Goal: Communication & Community: Answer question/provide support

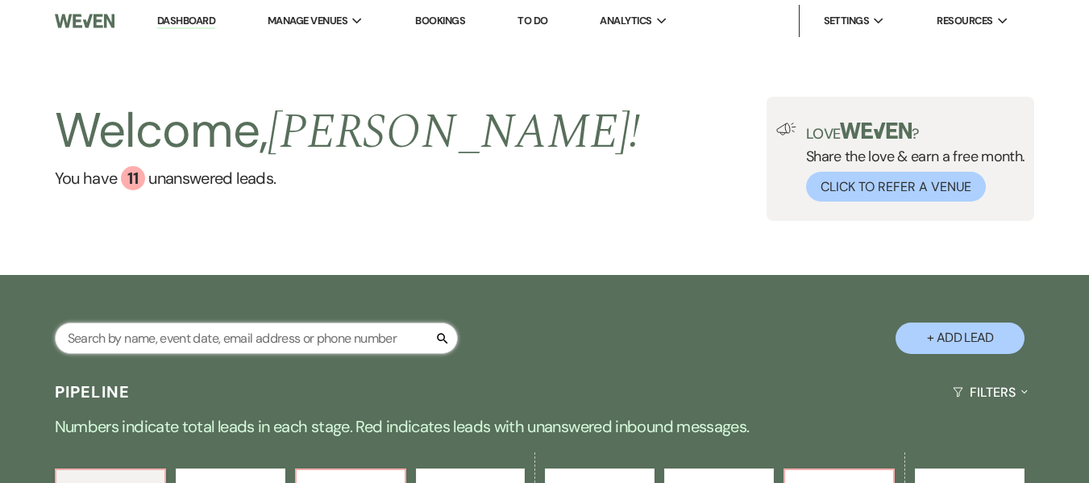
click at [322, 335] on input "text" at bounding box center [256, 337] width 403 height 31
type input "drew"
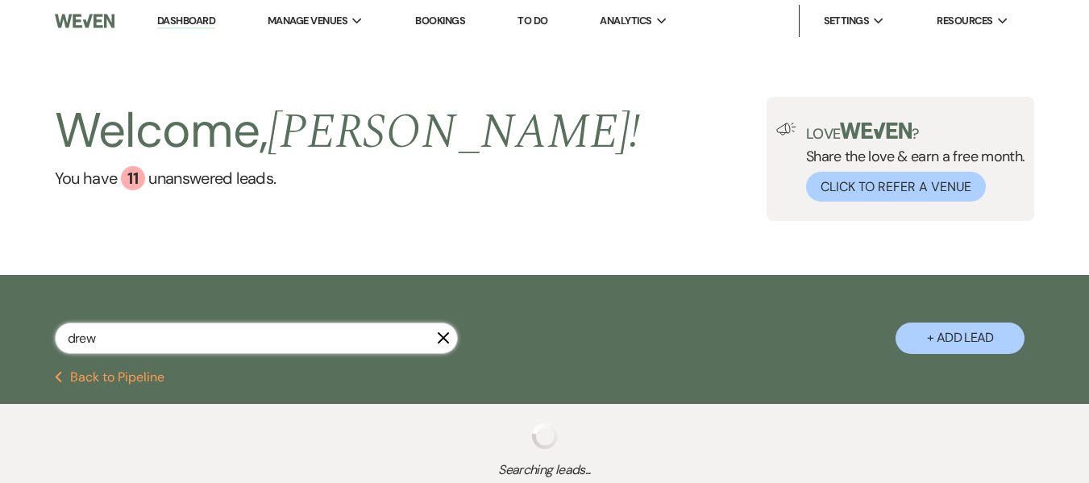
select select "2"
select select "8"
select select "5"
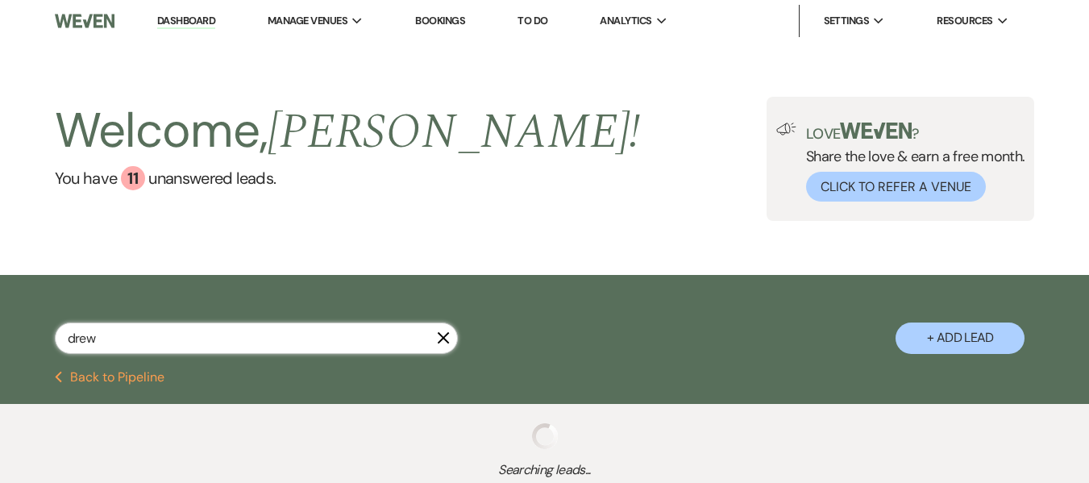
select select "8"
select select "11"
select select "8"
select select "5"
select select "8"
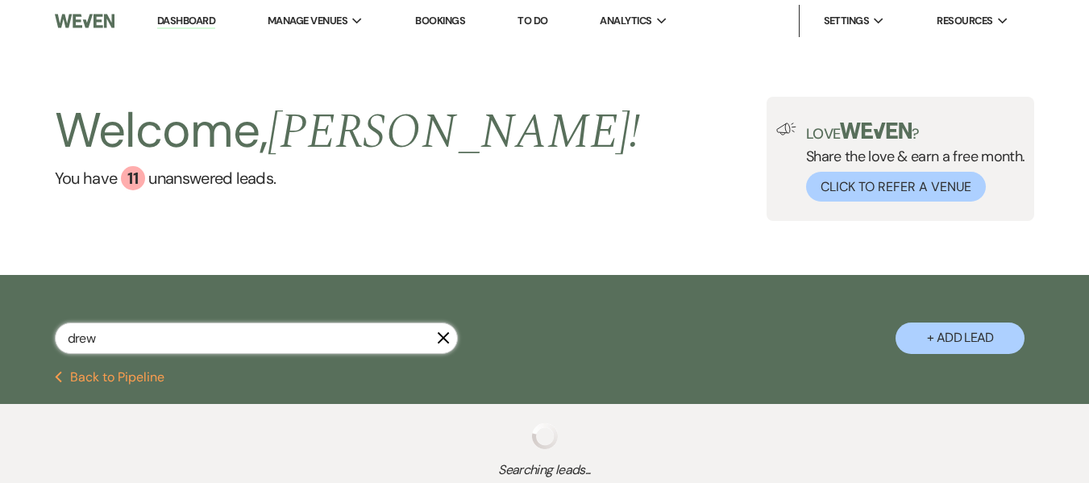
select select "8"
select select "5"
select select "8"
select select "5"
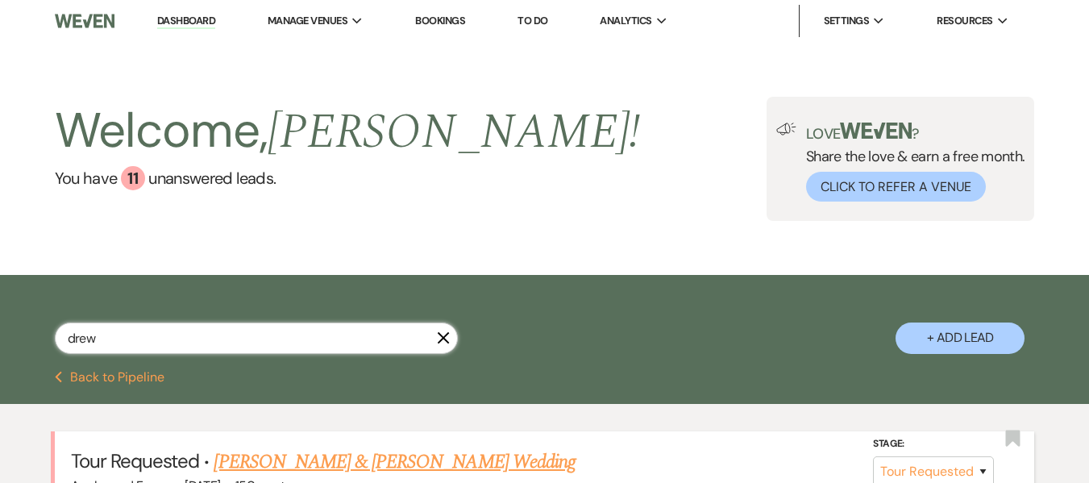
type input "drew"
click at [355, 454] on link "[PERSON_NAME] & [PERSON_NAME] Wedding" at bounding box center [394, 461] width 361 height 29
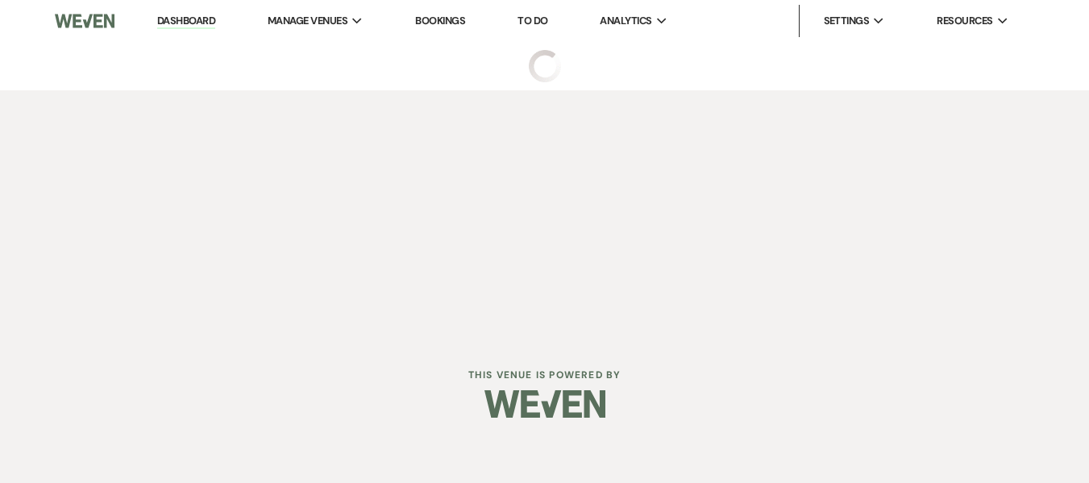
select select "2"
select select "5"
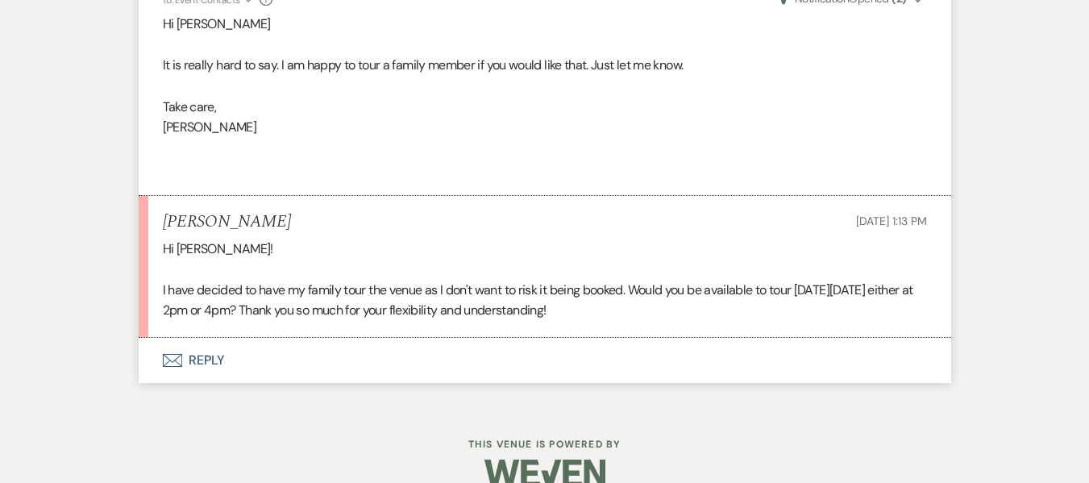
scroll to position [1934, 0]
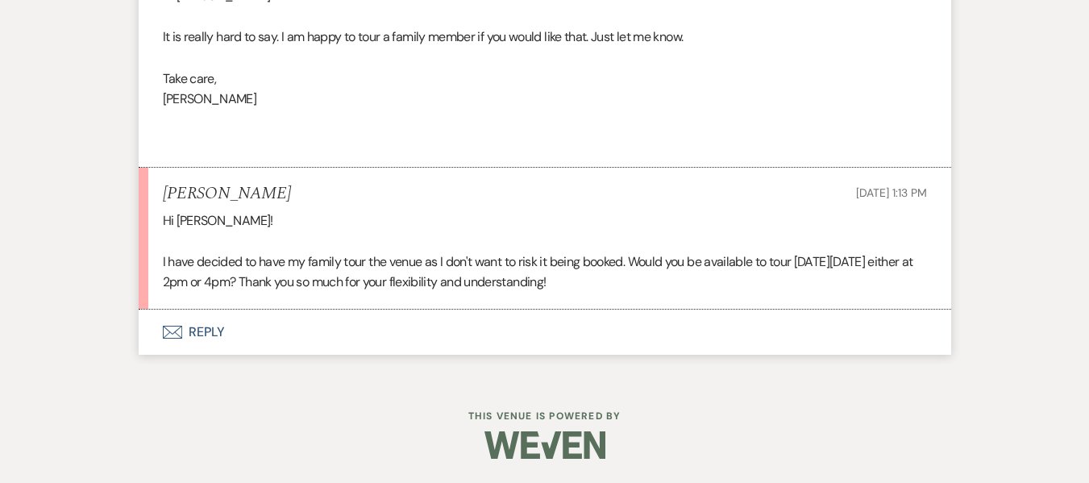
click at [201, 323] on button "Envelope Reply" at bounding box center [545, 332] width 813 height 45
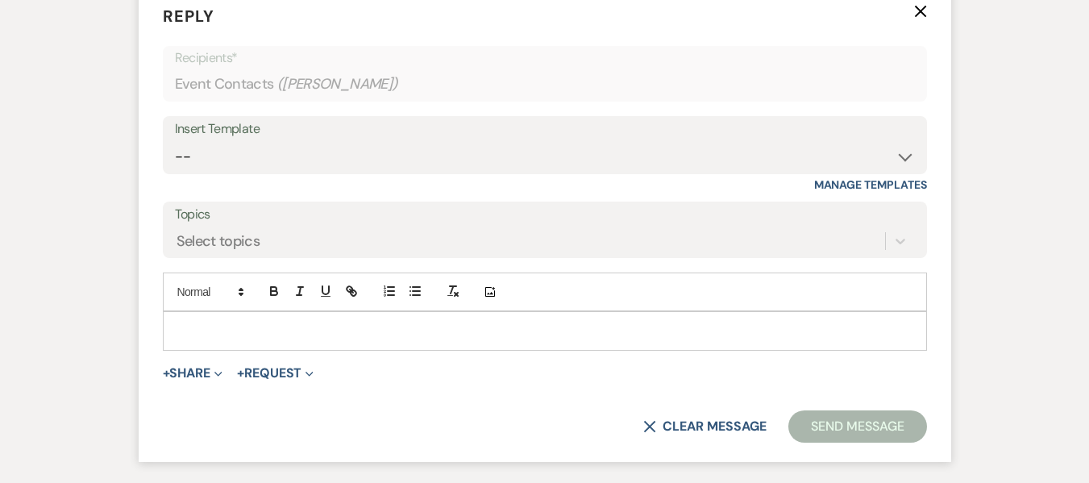
scroll to position [2385, 0]
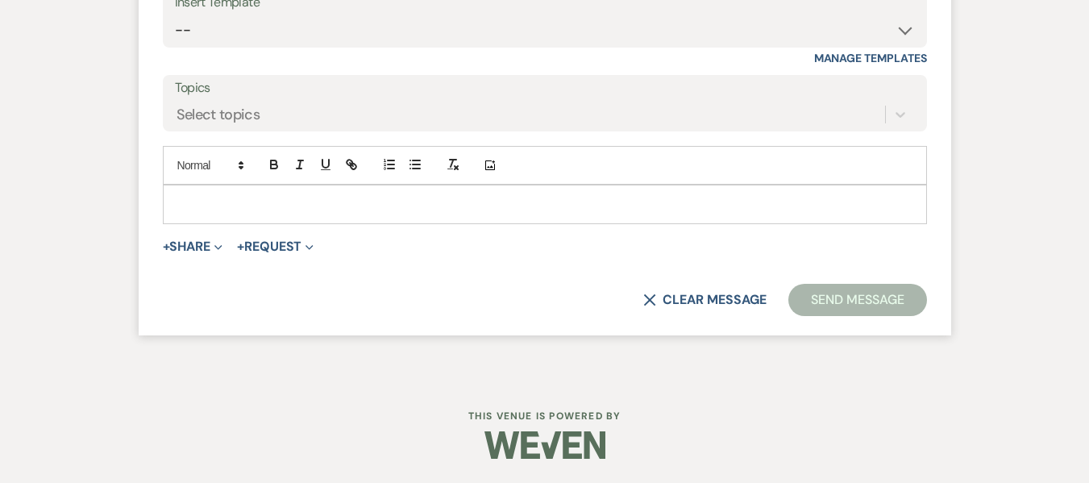
click at [197, 199] on p at bounding box center [545, 204] width 738 height 18
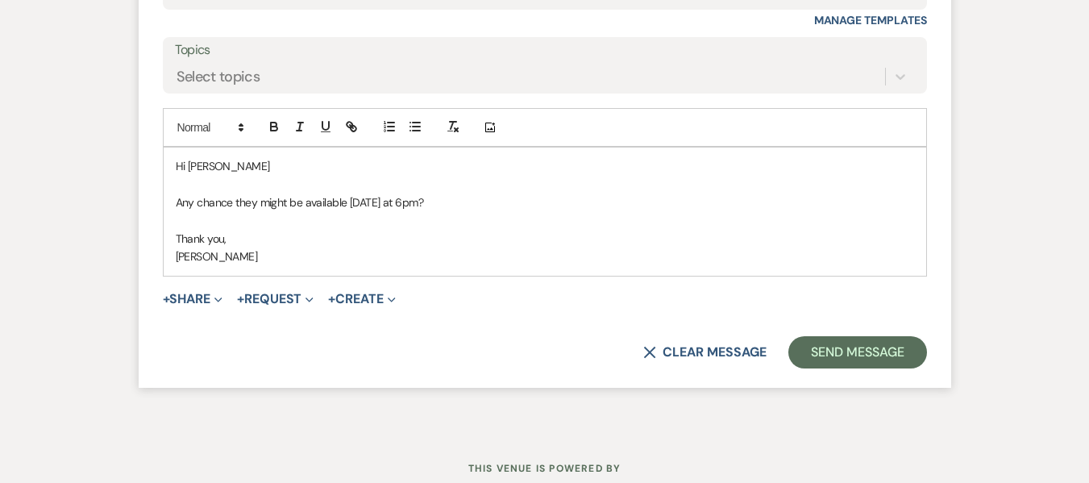
scroll to position [2466, 0]
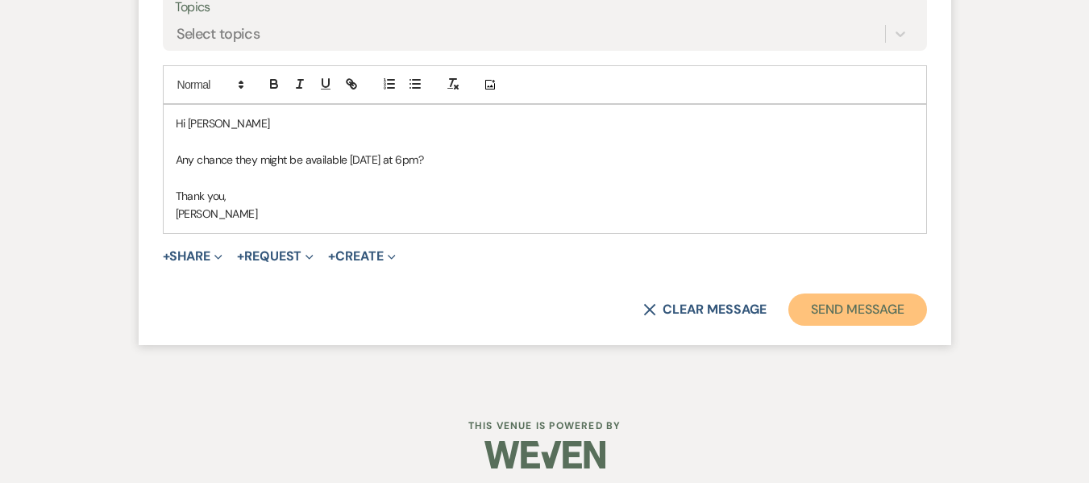
click at [898, 299] on button "Send Message" at bounding box center [857, 309] width 138 height 32
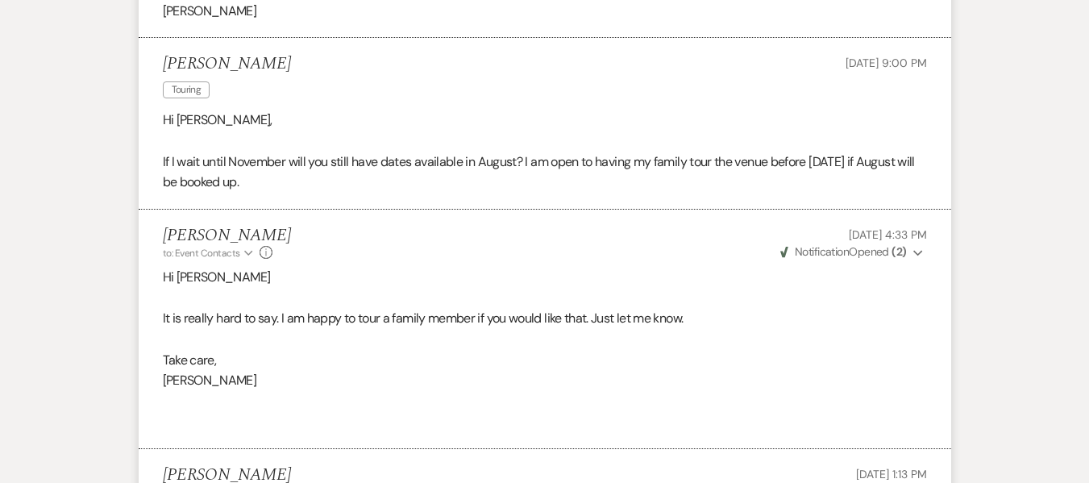
scroll to position [1440, 0]
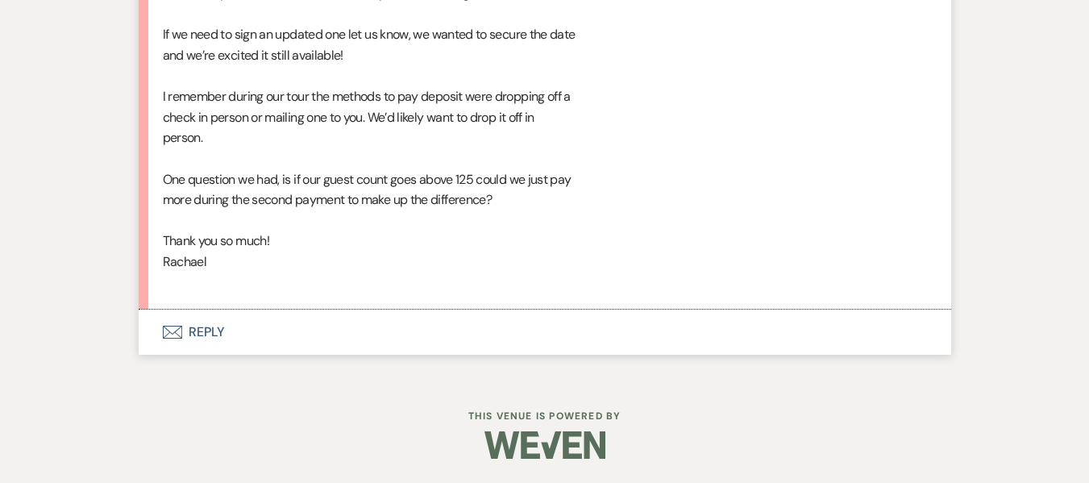
scroll to position [1669, 0]
click at [213, 327] on button "Envelope Reply" at bounding box center [545, 332] width 813 height 45
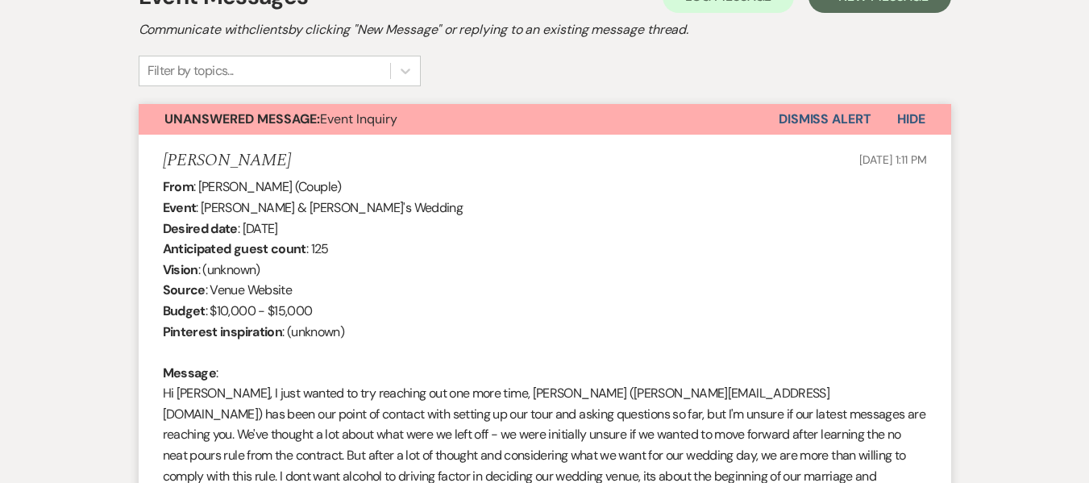
scroll to position [299, 0]
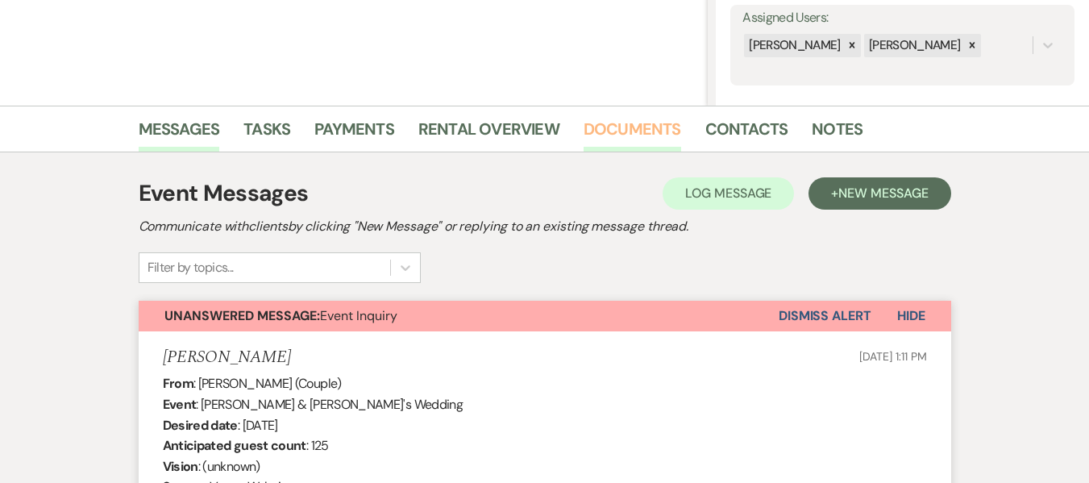
click at [632, 125] on link "Documents" at bounding box center [633, 133] width 98 height 35
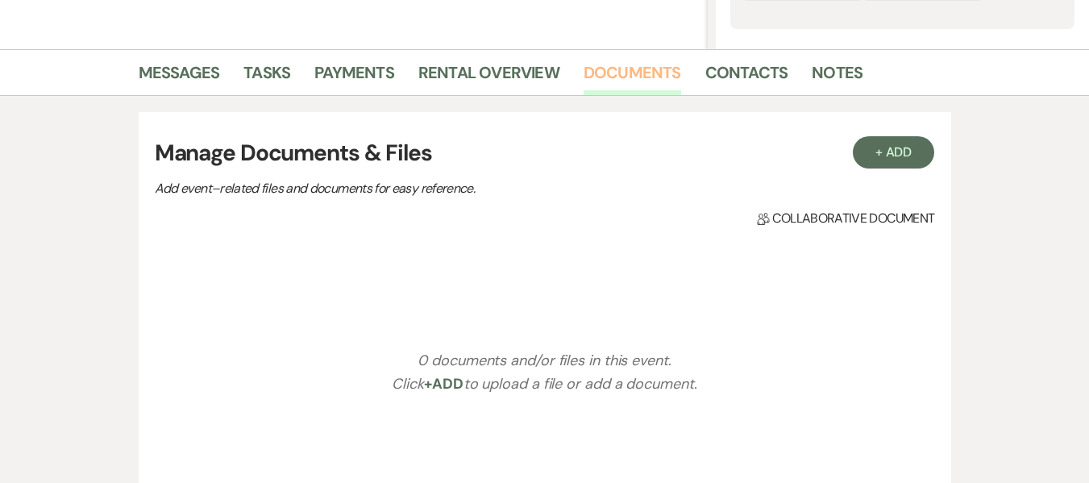
scroll to position [212, 0]
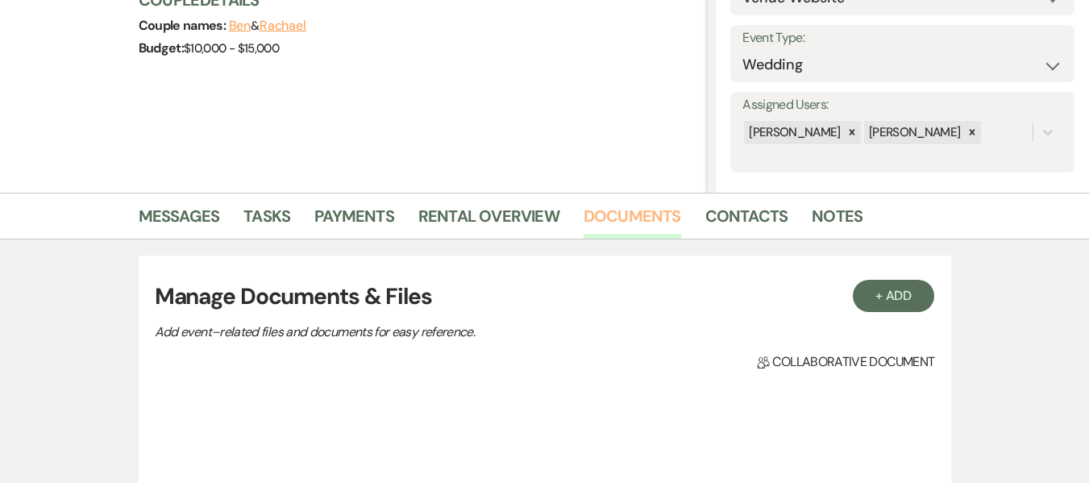
click at [602, 216] on link "Documents" at bounding box center [633, 220] width 98 height 35
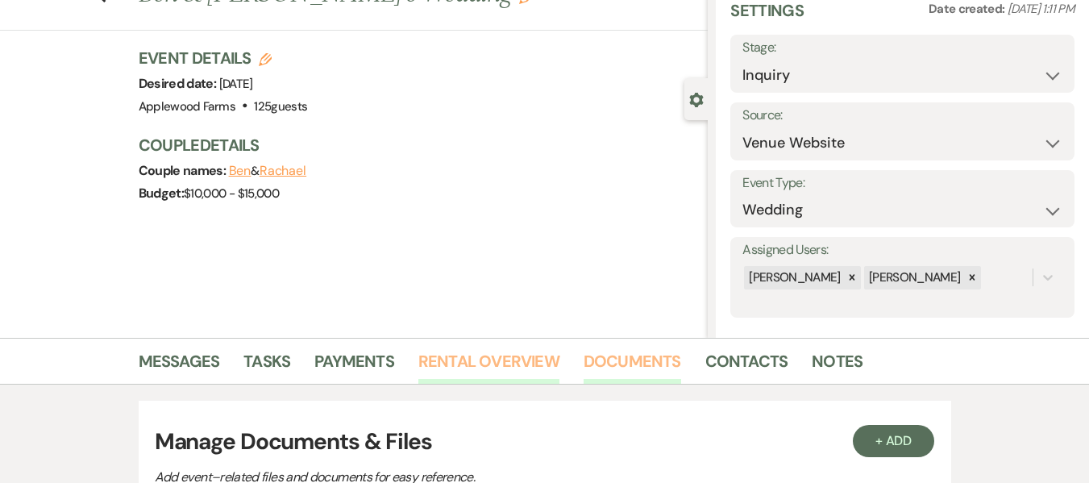
scroll to position [51, 0]
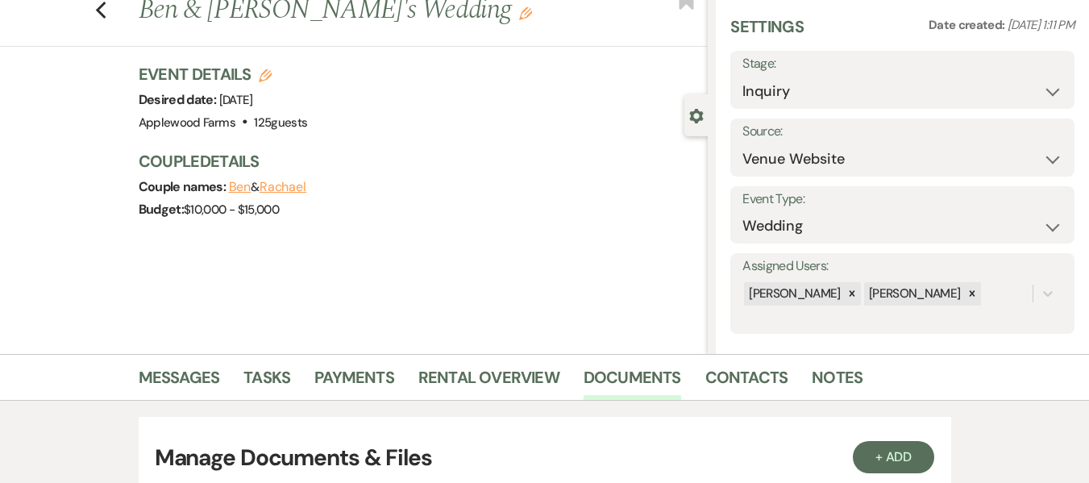
click at [135, 380] on ul "Messages Tasks Payments Rental Overview Documents Contacts Notes" at bounding box center [544, 380] width 919 height 39
click at [172, 383] on link "Messages" at bounding box center [179, 381] width 81 height 35
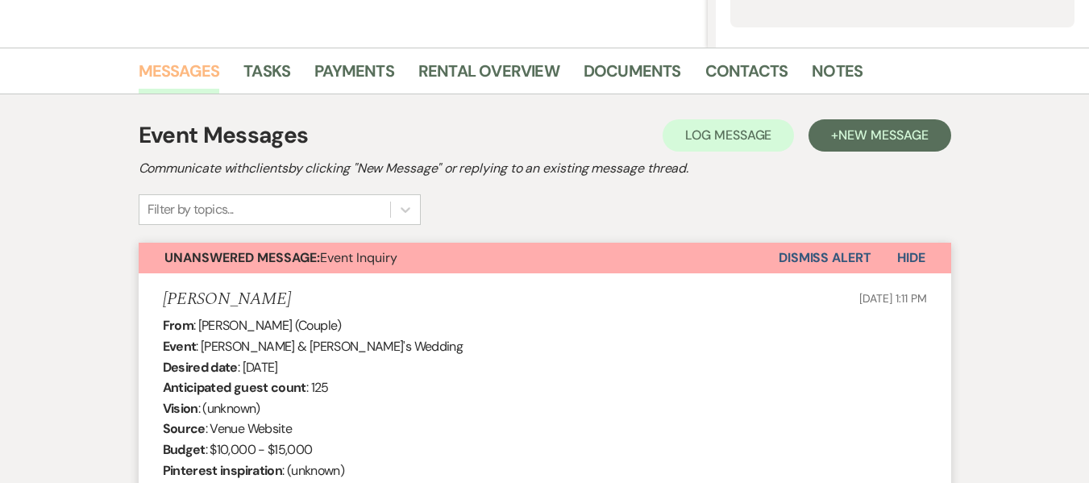
scroll to position [138, 0]
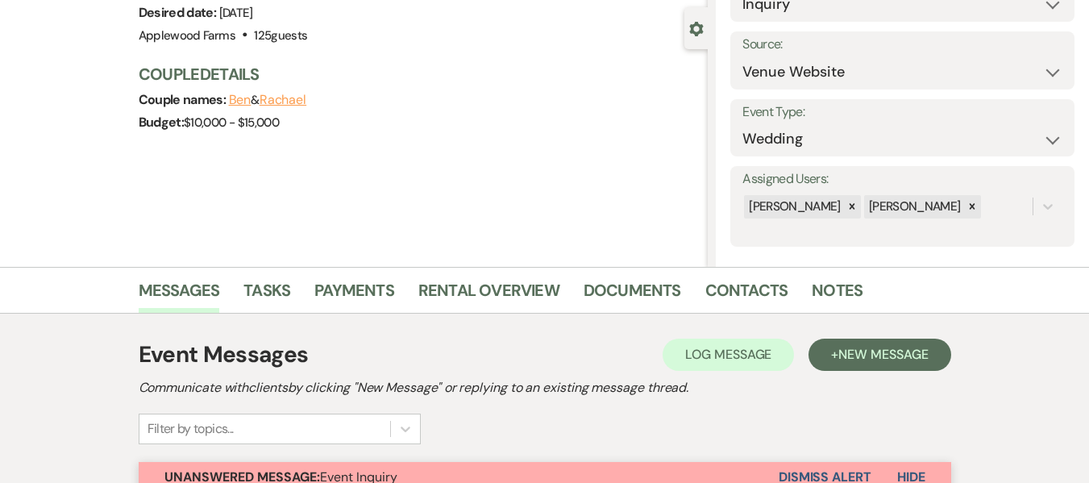
click at [245, 94] on button "Ben" at bounding box center [240, 100] width 23 height 13
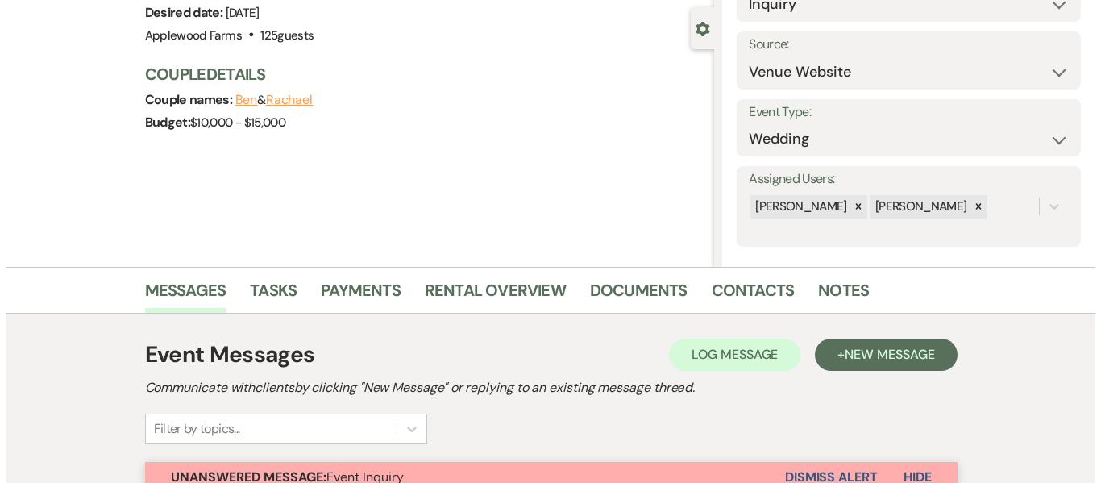
scroll to position [105, 0]
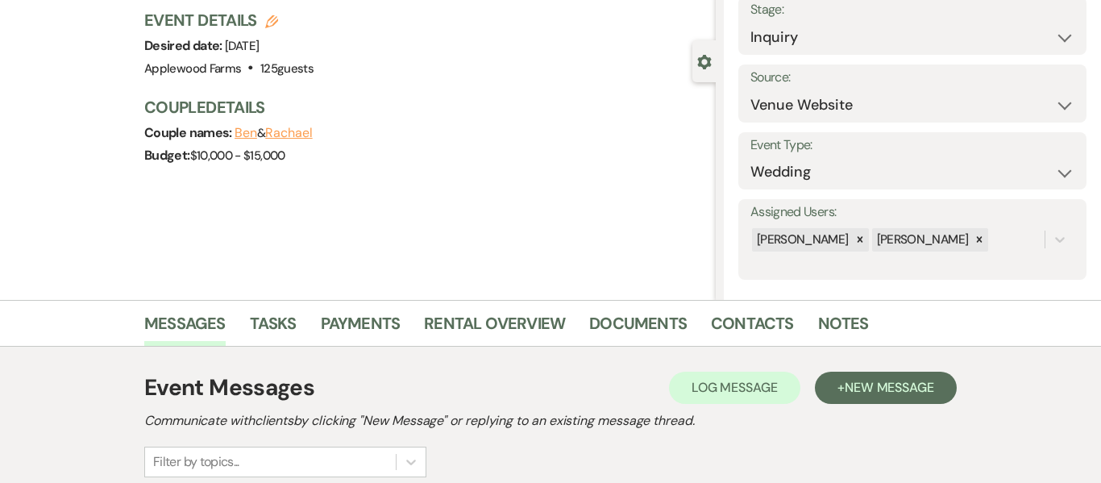
select select "1"
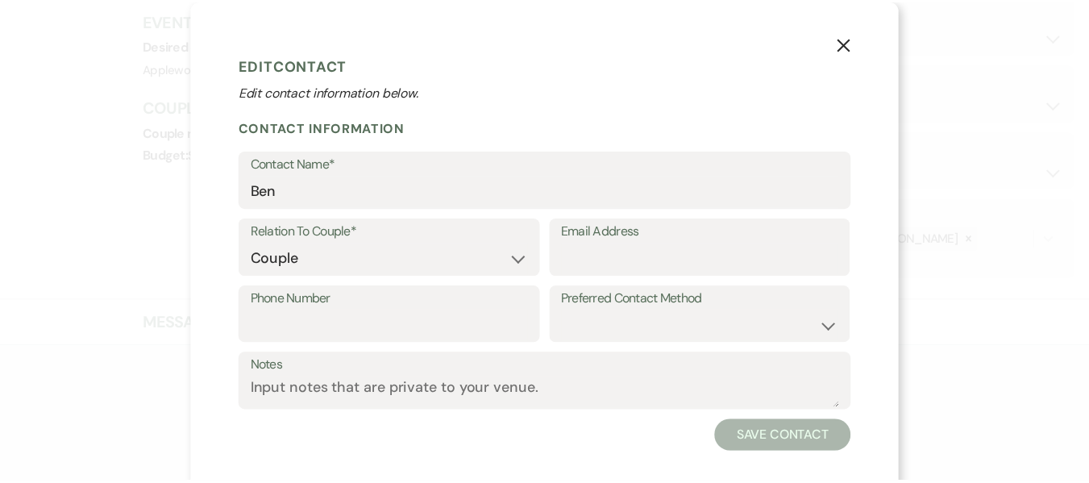
scroll to position [138, 0]
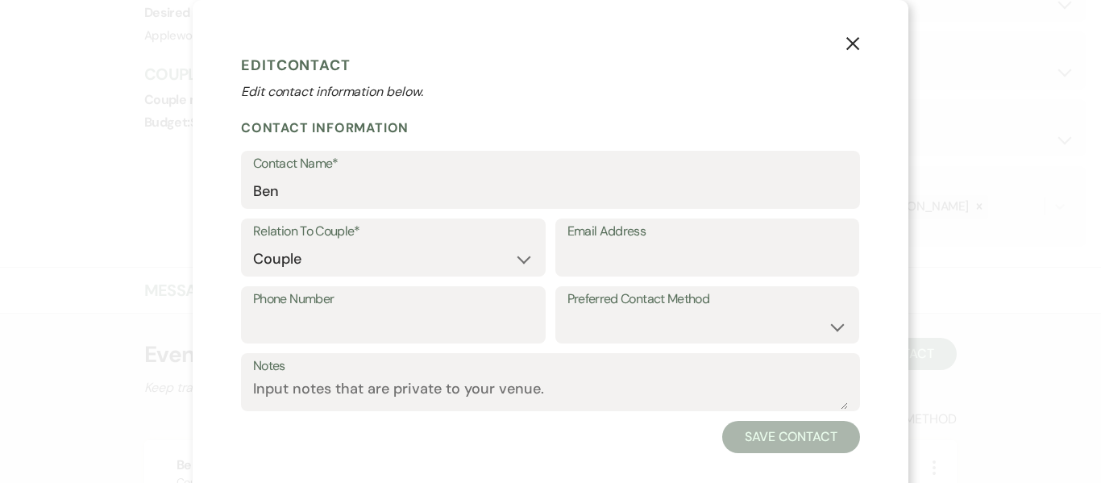
click at [846, 48] on use "button" at bounding box center [852, 43] width 13 height 13
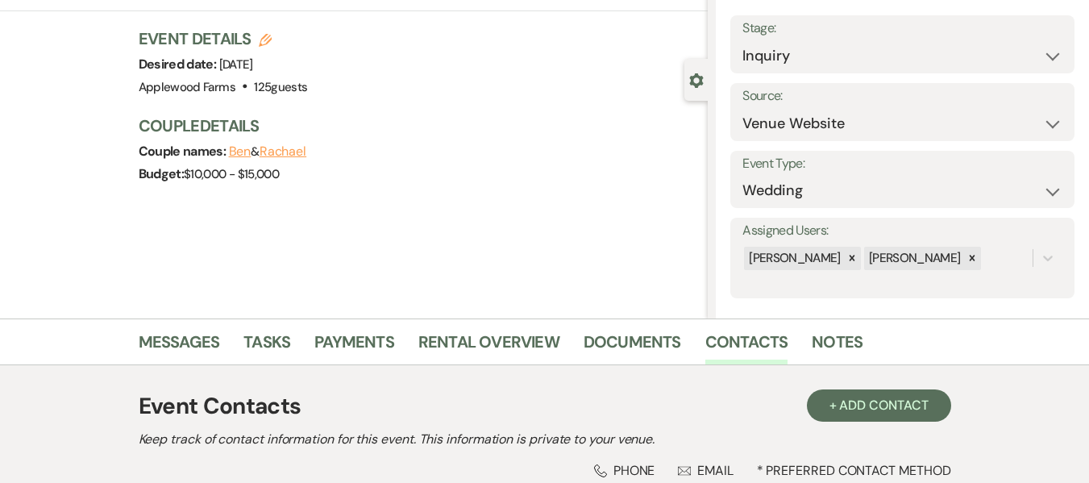
scroll to position [0, 0]
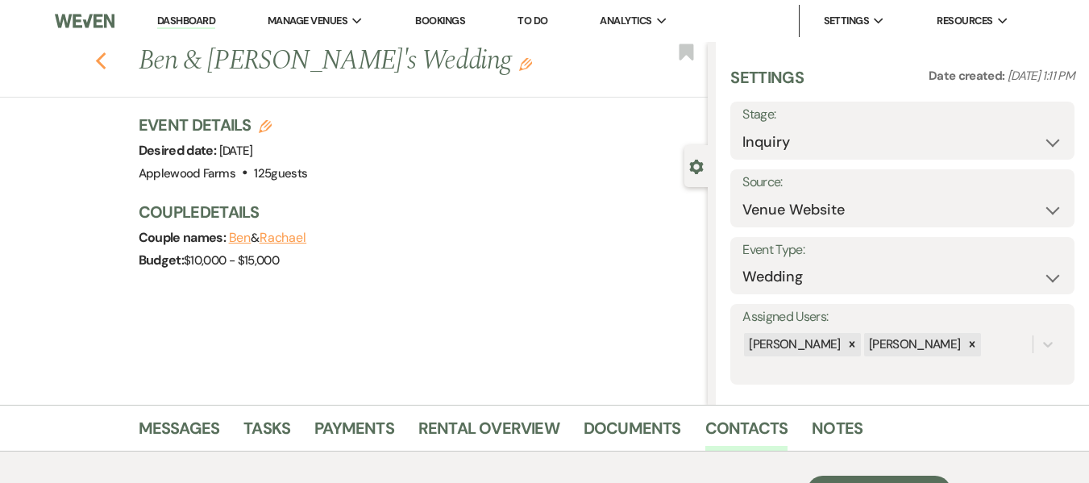
click at [102, 67] on icon "Previous" at bounding box center [101, 61] width 12 height 19
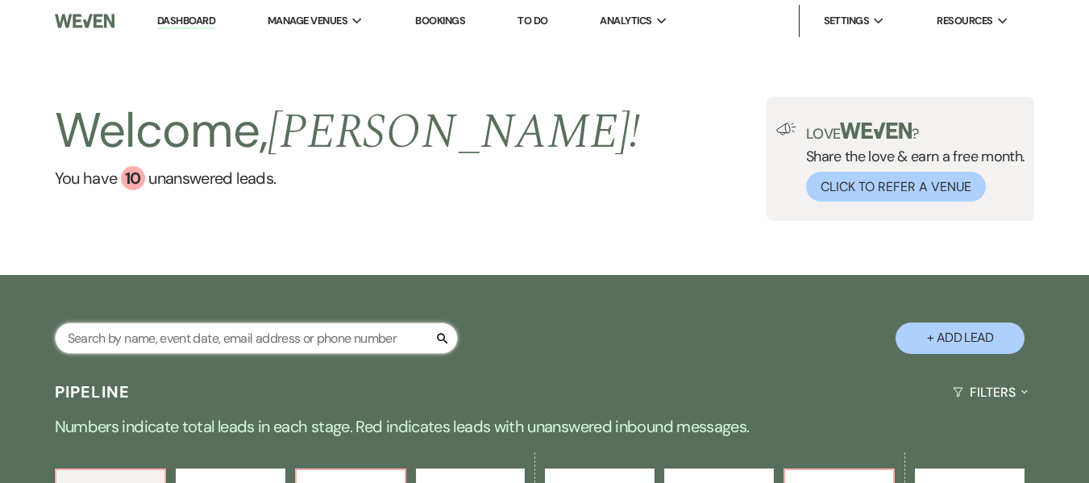
click at [275, 338] on input "text" at bounding box center [256, 337] width 403 height 31
type input "ben"
select select "2"
select select "8"
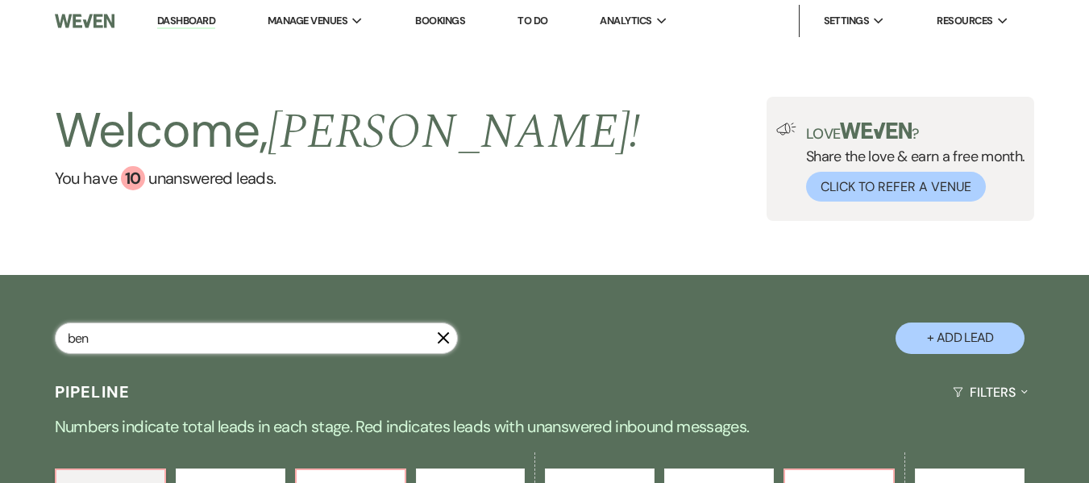
select select "5"
select select "8"
select select "5"
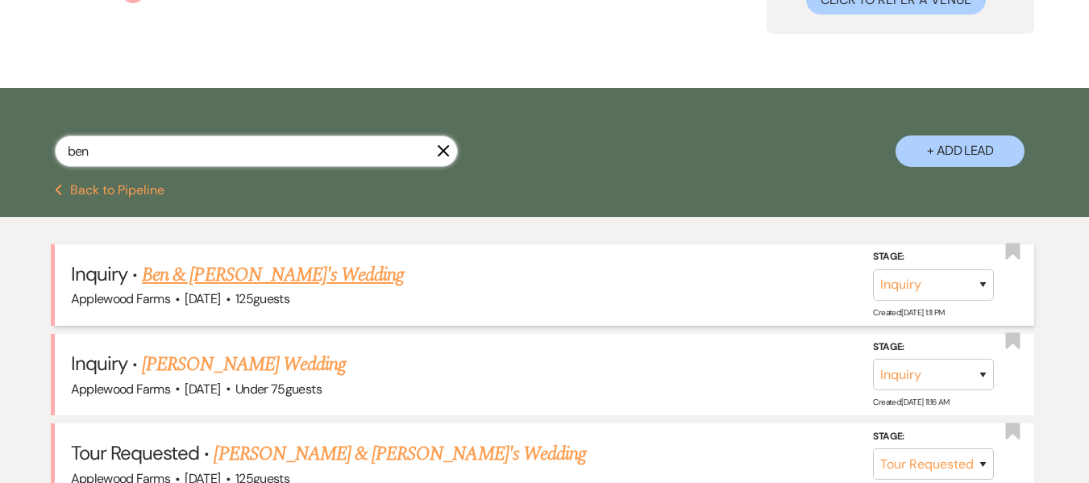
scroll to position [242, 0]
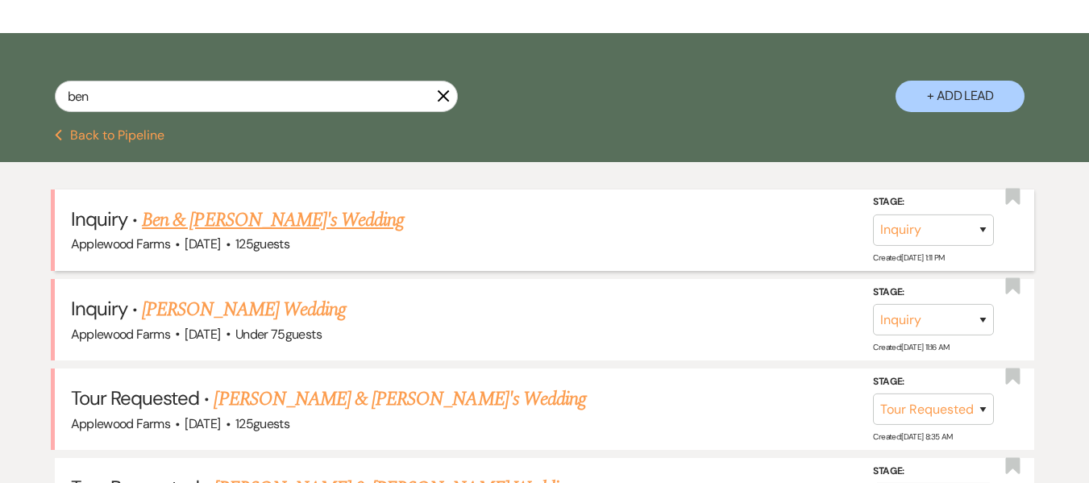
click at [218, 222] on link "Ben & [PERSON_NAME]'s Wedding" at bounding box center [273, 220] width 262 height 29
select select "5"
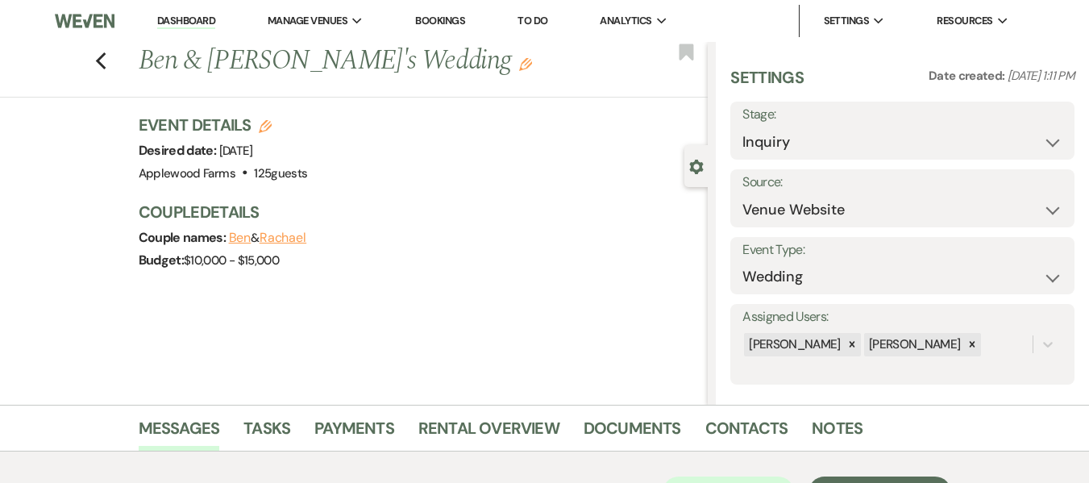
click at [99, 57] on div "Previous Ben & Rachael's Wedding Edit Bookmark" at bounding box center [350, 70] width 716 height 56
click at [106, 63] on use "button" at bounding box center [100, 61] width 10 height 18
select select "2"
select select "8"
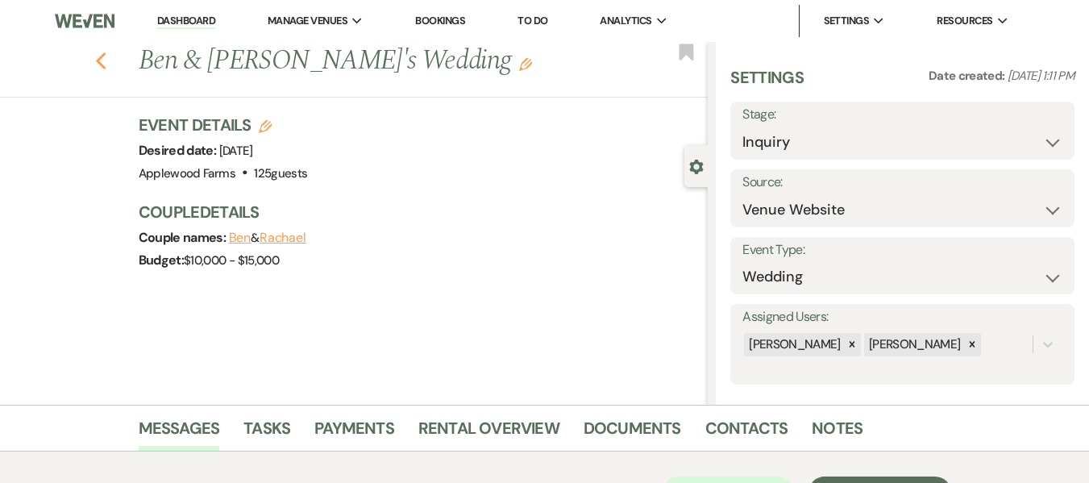
select select "5"
select select "8"
select select "5"
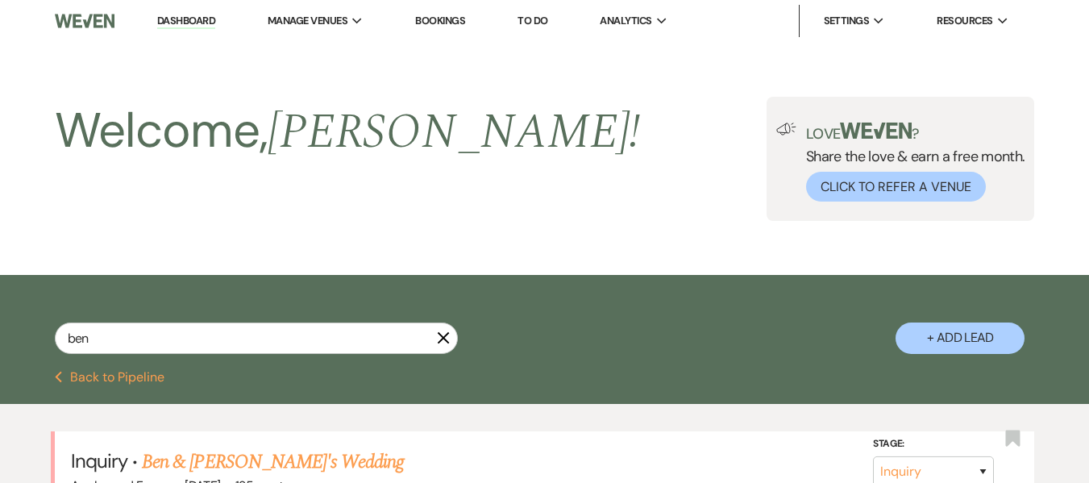
scroll to position [242, 0]
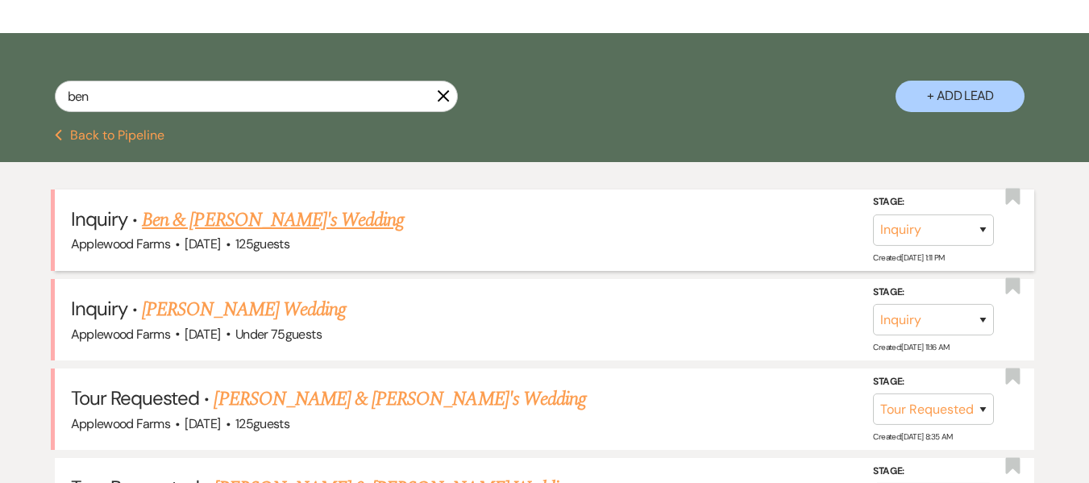
click at [224, 218] on link "Ben & [PERSON_NAME]'s Wedding" at bounding box center [273, 220] width 262 height 29
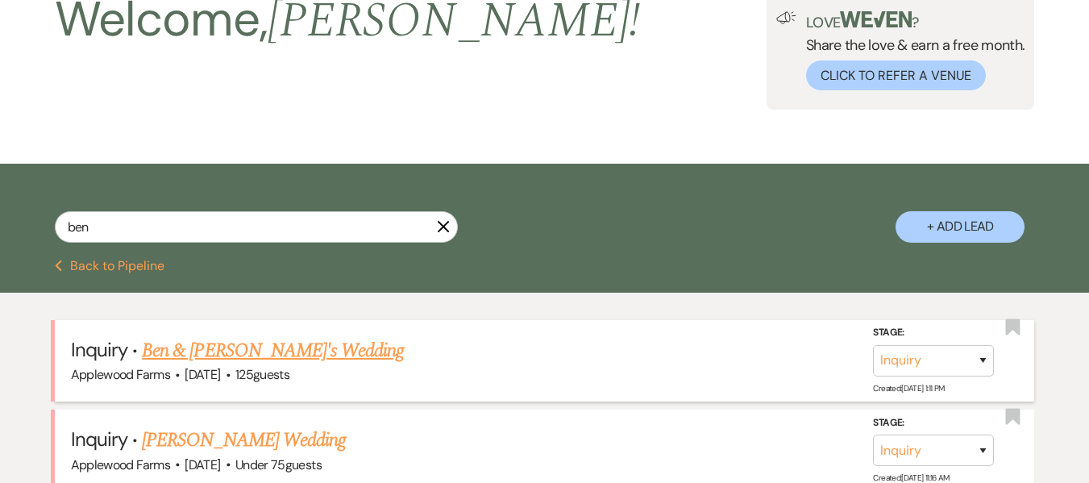
select select "5"
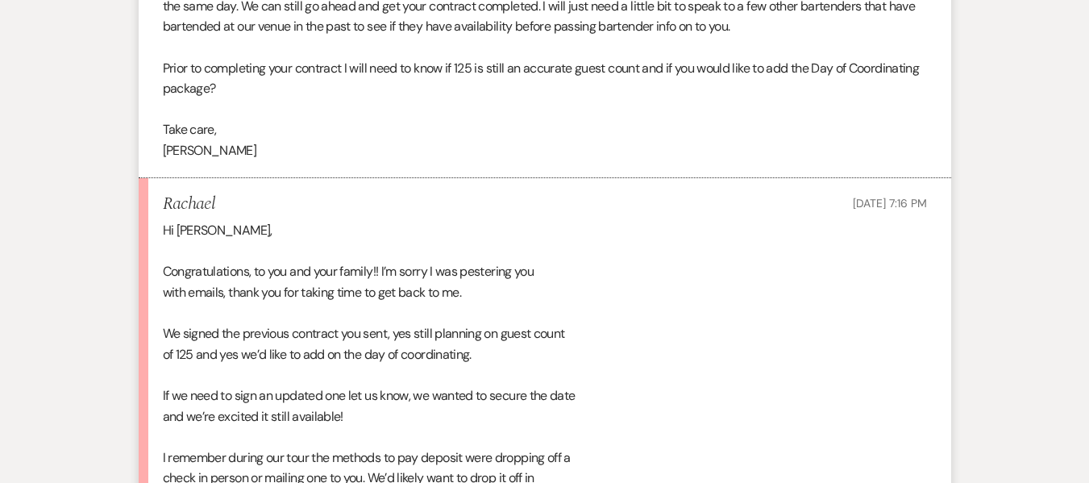
scroll to position [1087, 0]
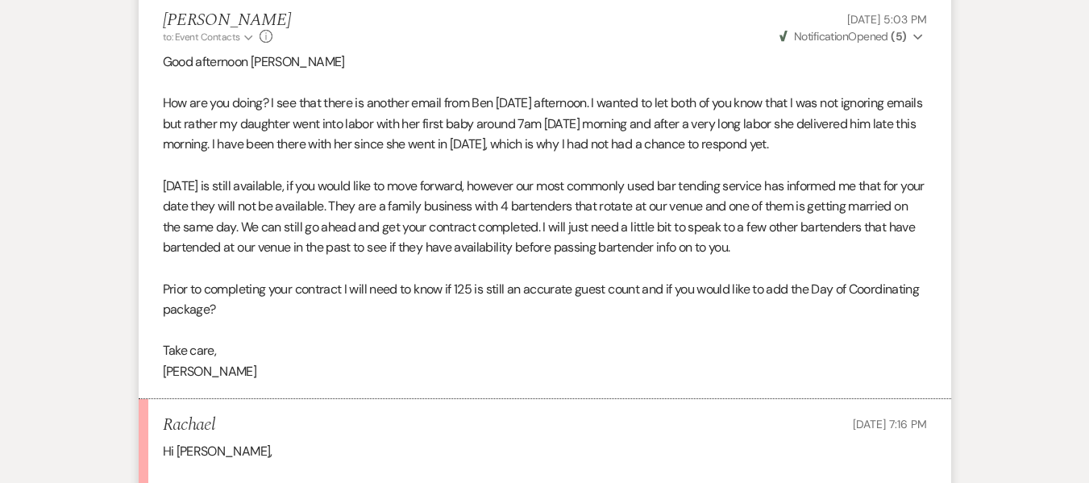
scroll to position [242, 0]
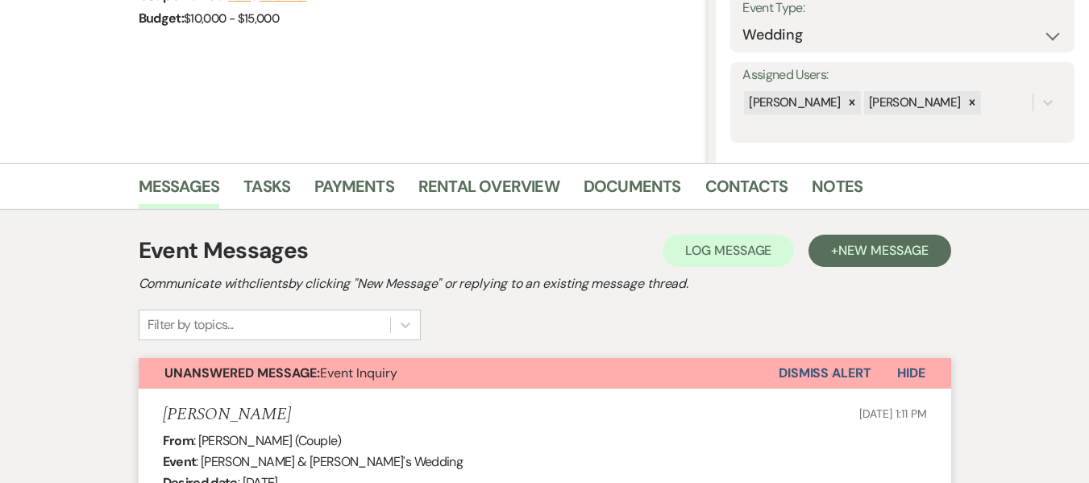
select select "2"
select select "8"
select select "5"
select select "8"
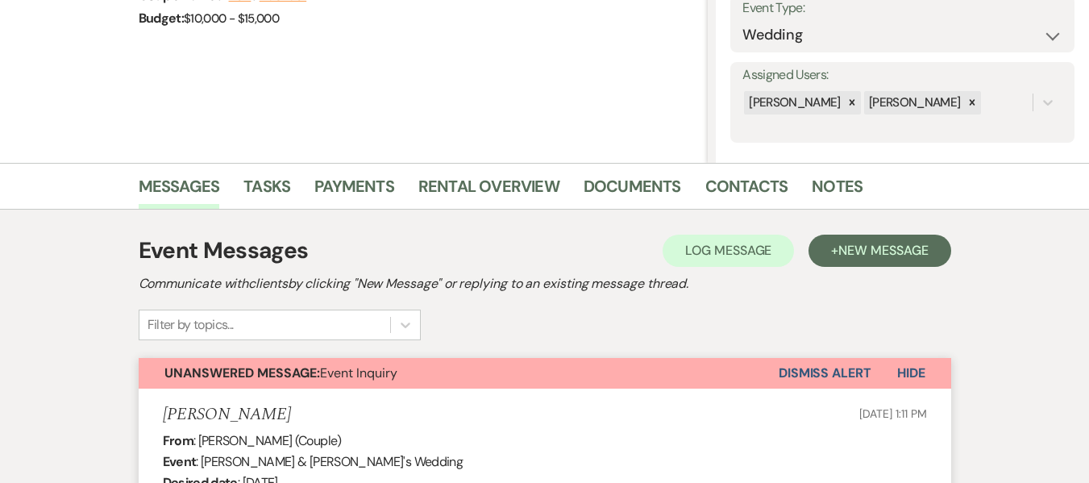
select select "5"
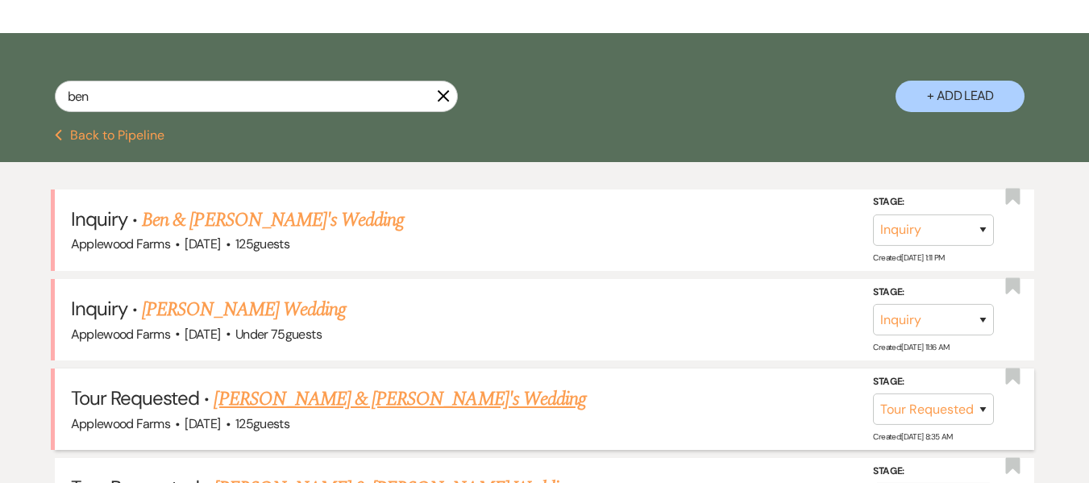
click at [334, 391] on link "Rachael & Ben's Wedding" at bounding box center [400, 398] width 372 height 29
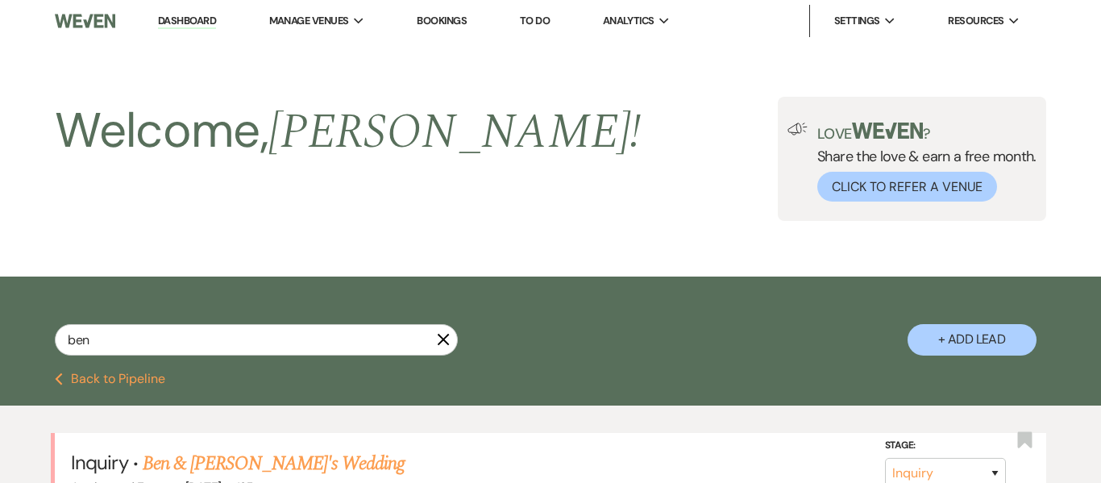
select select "2"
select select "5"
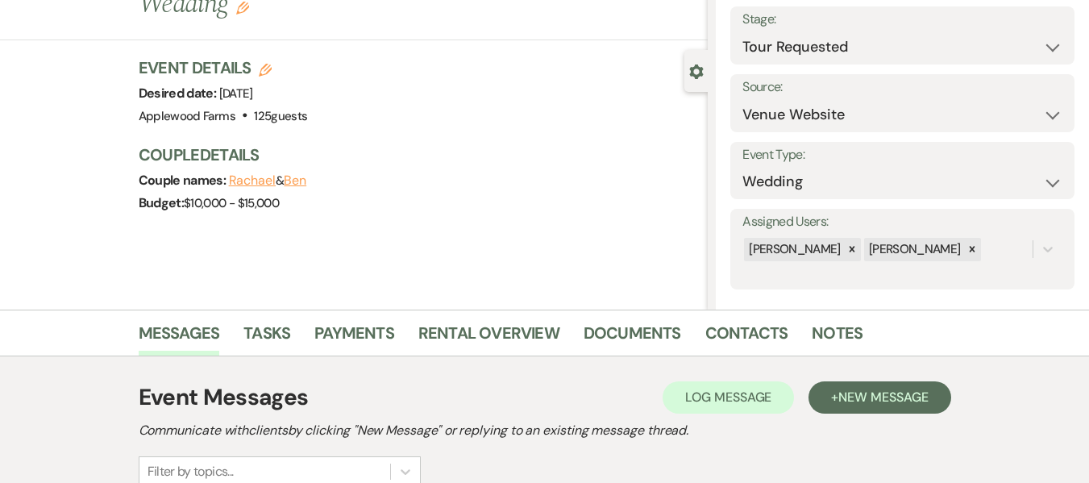
scroll to position [81, 0]
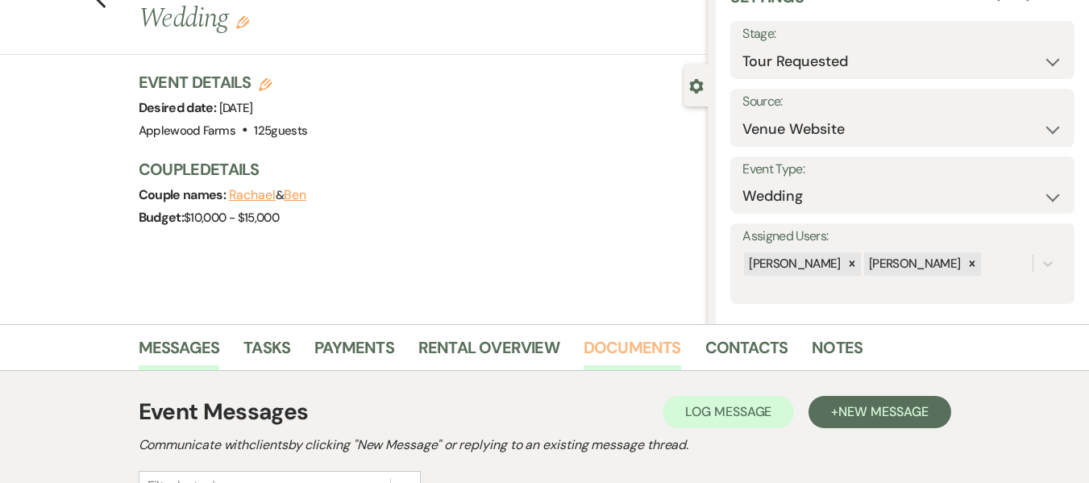
click at [650, 351] on link "Documents" at bounding box center [633, 352] width 98 height 35
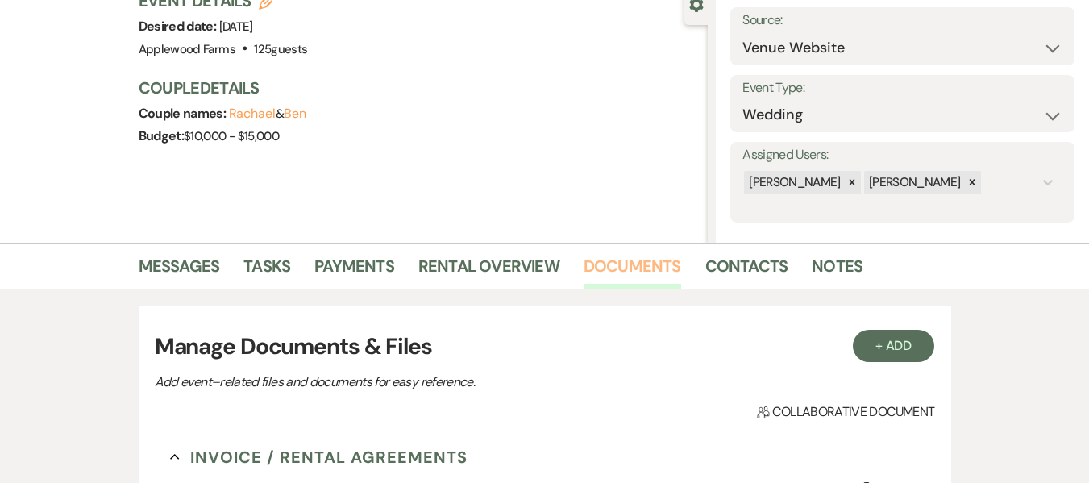
scroll to position [403, 0]
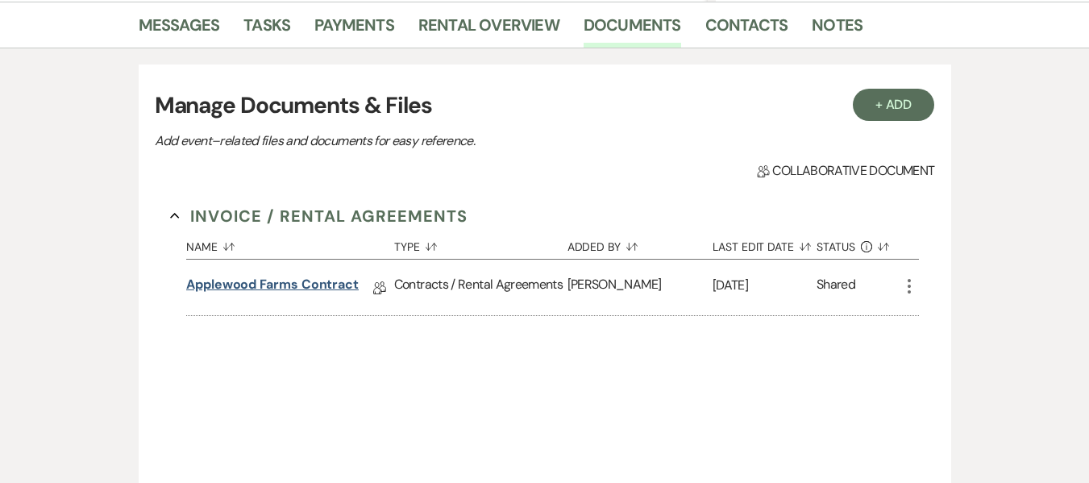
click at [328, 287] on link "Applewood Farms Contract" at bounding box center [272, 287] width 172 height 25
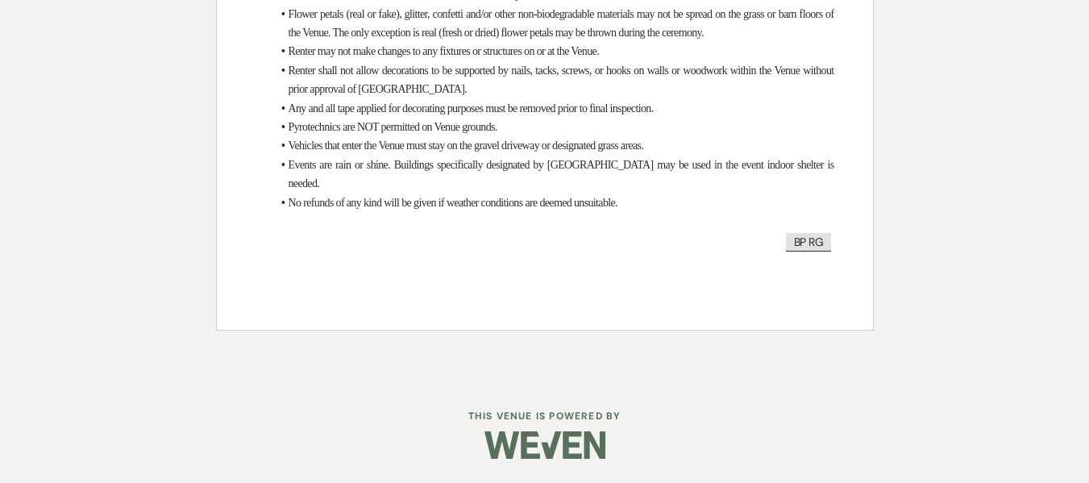
scroll to position [6156, 0]
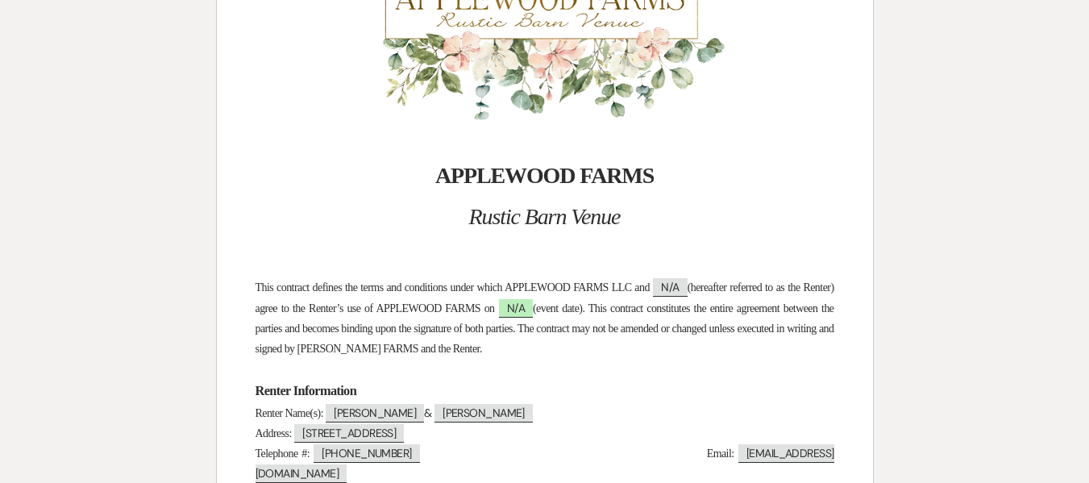
select select "2"
select select "5"
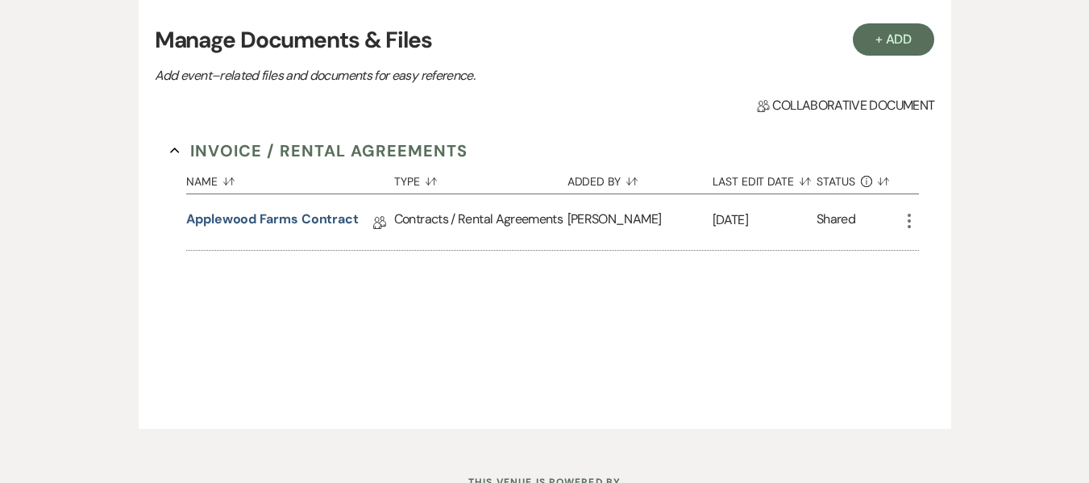
scroll to position [534, 0]
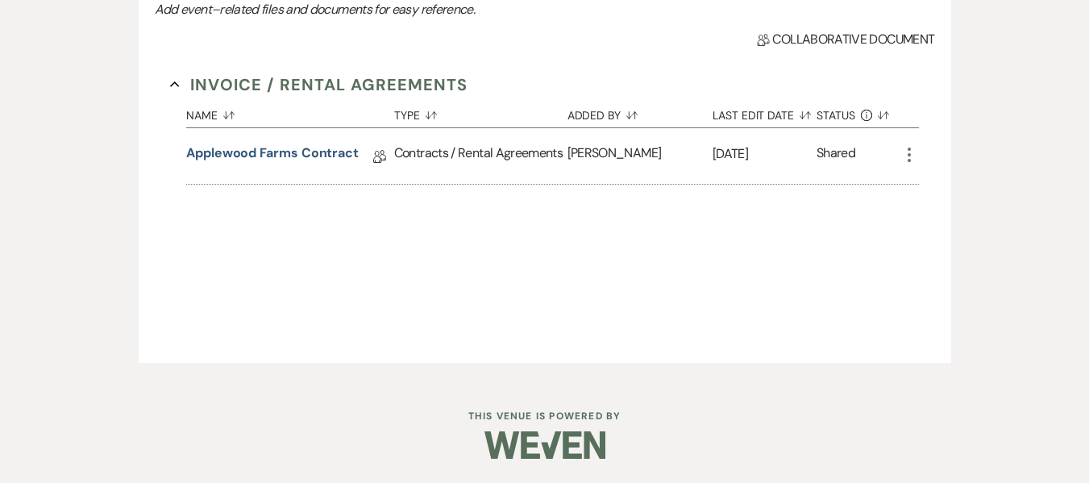
scroll to position [242, 0]
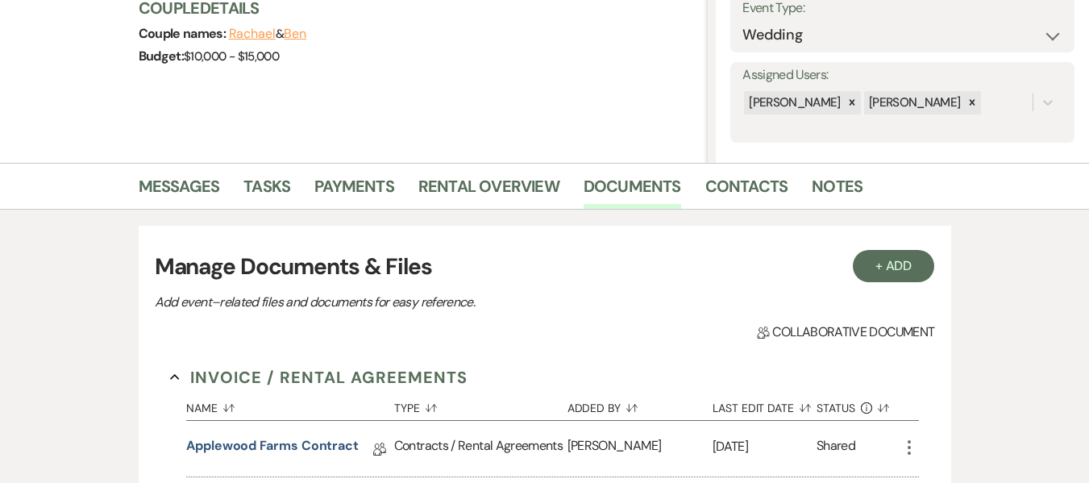
select select "2"
select select "8"
select select "5"
select select "8"
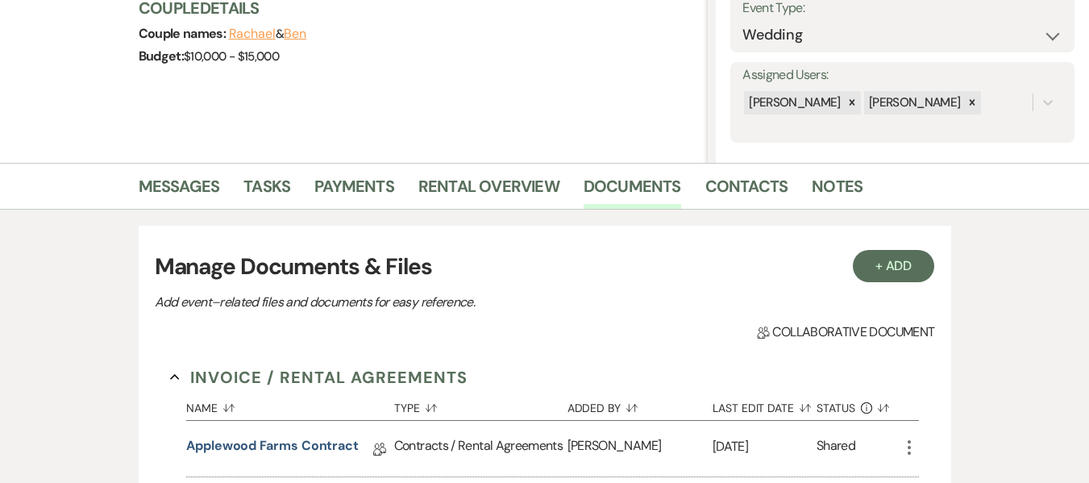
select select "5"
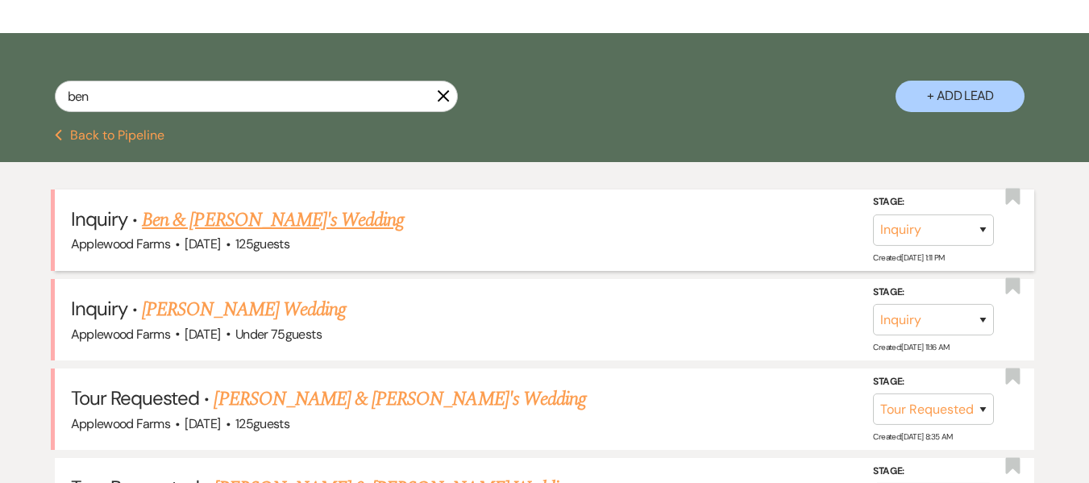
click at [193, 217] on link "Ben & [PERSON_NAME]'s Wedding" at bounding box center [273, 220] width 262 height 29
select select "5"
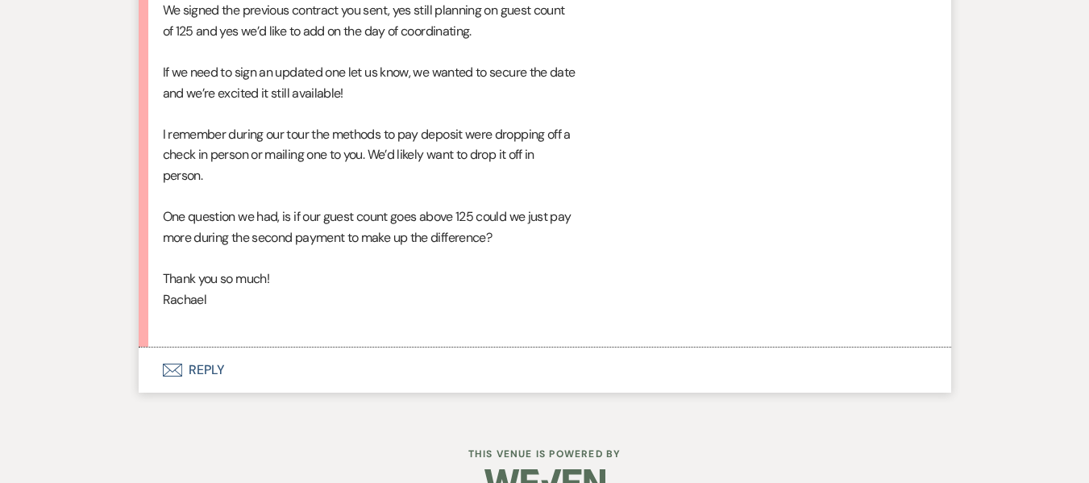
scroll to position [1669, 0]
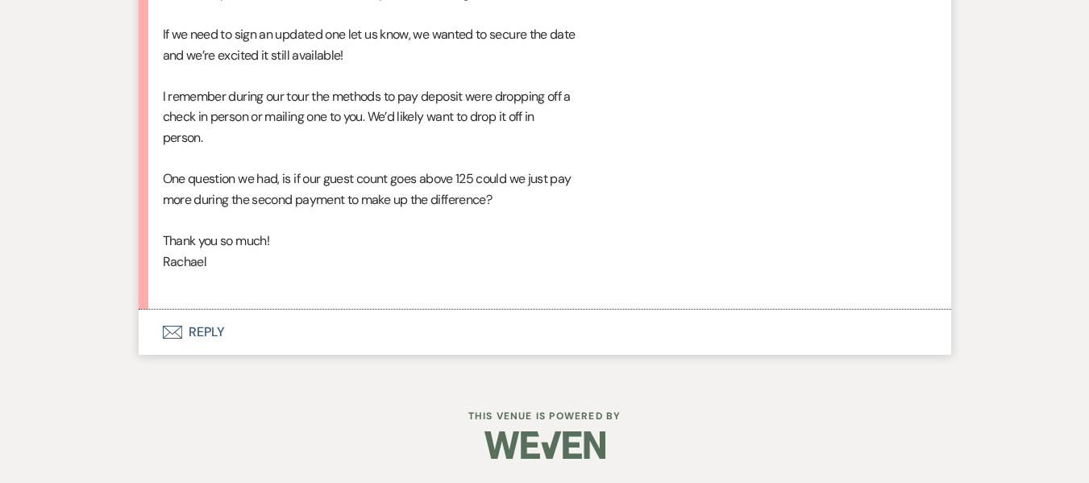
click at [246, 324] on button "Envelope Reply" at bounding box center [545, 332] width 813 height 45
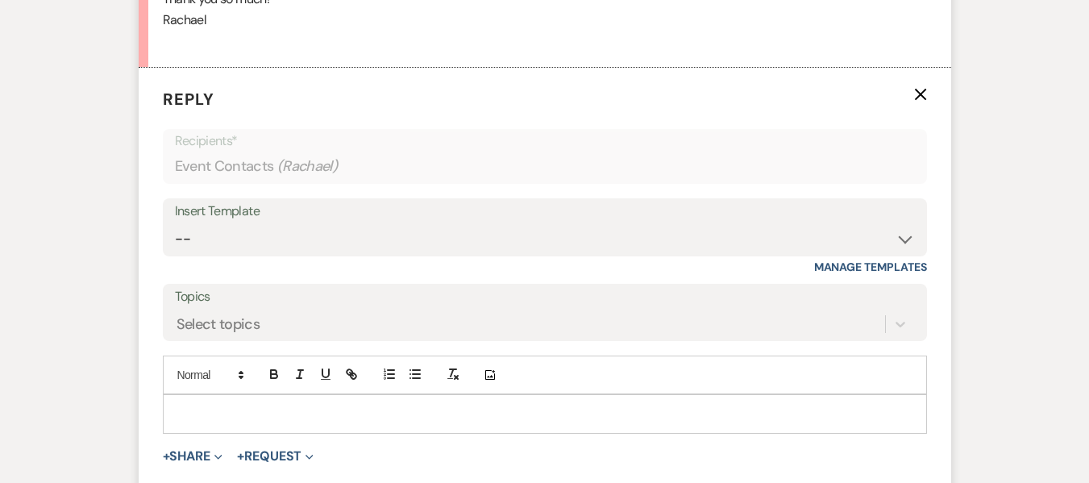
scroll to position [2120, 0]
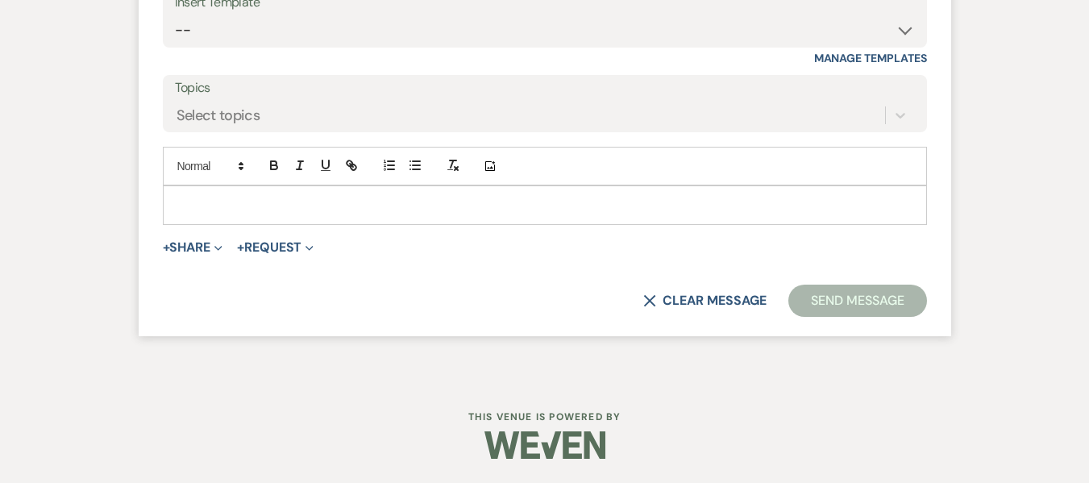
click at [194, 202] on p at bounding box center [545, 205] width 738 height 18
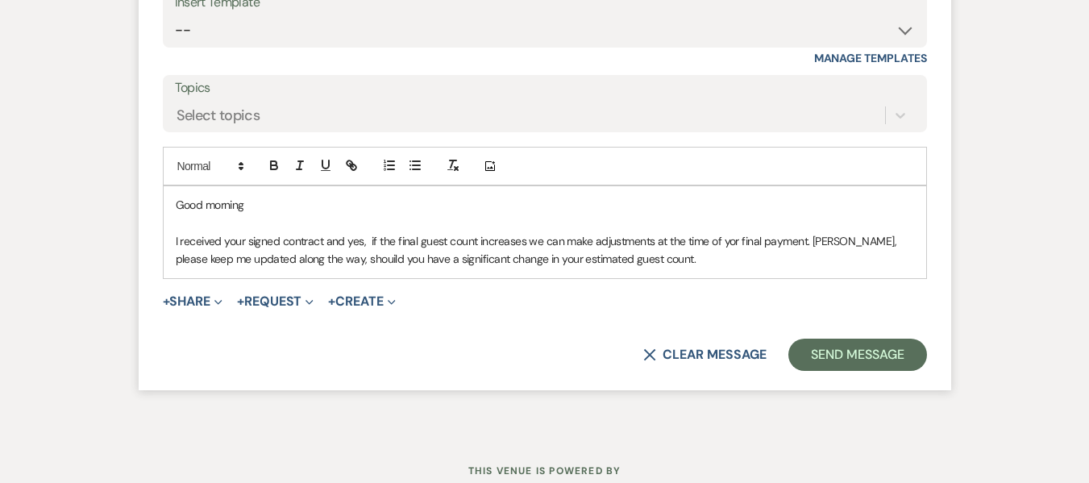
click at [729, 246] on p "I received your signed contract and yes, if the final guest count increases we …" at bounding box center [545, 250] width 738 height 36
click at [829, 246] on p "I received your signed contract and yes, if the final guest count increases we …" at bounding box center [545, 250] width 738 height 36
click at [323, 258] on p "I received your signed contract and yes, if the final guest count increases we …" at bounding box center [545, 250] width 738 height 36
click at [685, 263] on p "I received your signed contract and yes, if the final guest count increases we …" at bounding box center [545, 250] width 738 height 36
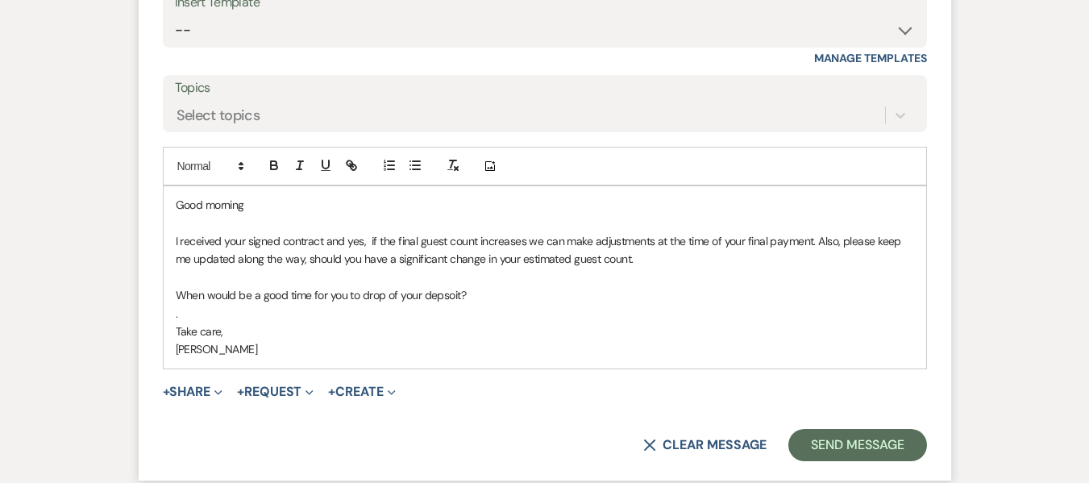
click at [435, 295] on p "When would be a good time for you to drop of your depsoit?" at bounding box center [545, 295] width 738 height 18
click at [847, 455] on button "Send Message" at bounding box center [857, 445] width 138 height 32
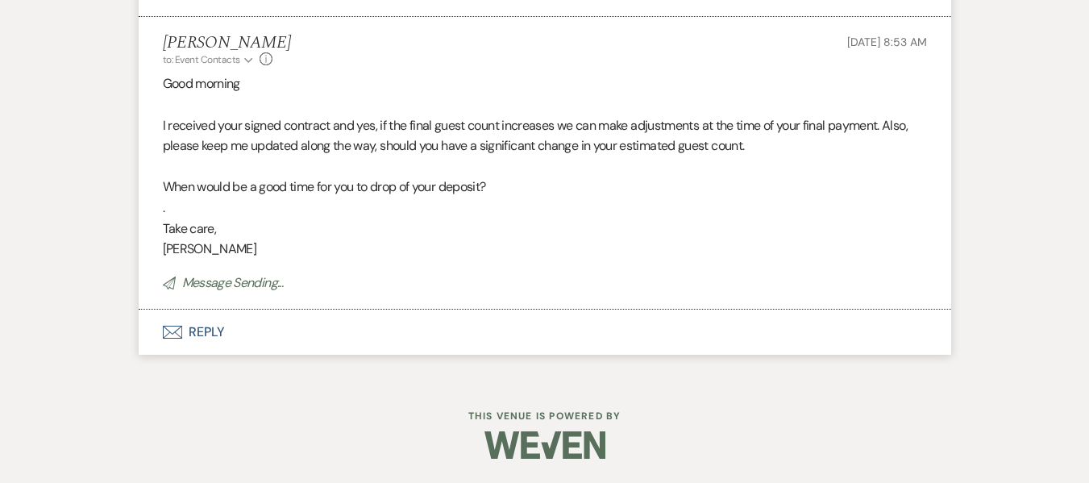
scroll to position [1929, 0]
